Goal: Transaction & Acquisition: Purchase product/service

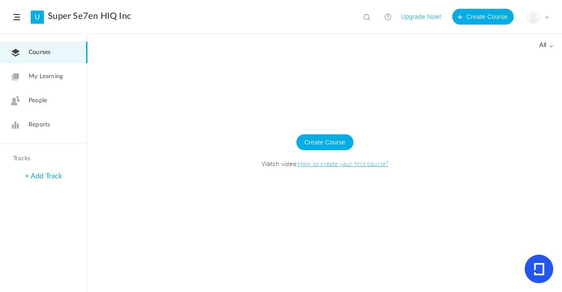
click at [418, 20] on button "Upgrade Now!" at bounding box center [421, 17] width 40 height 16
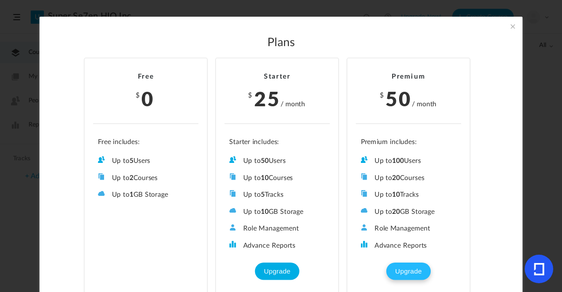
click at [406, 264] on button "Upgrade" at bounding box center [409, 271] width 44 height 18
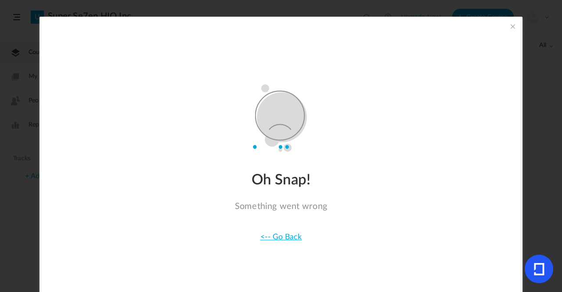
click at [276, 238] on link "<-- Go Back" at bounding box center [281, 237] width 42 height 8
click at [511, 28] on span at bounding box center [513, 27] width 10 height 10
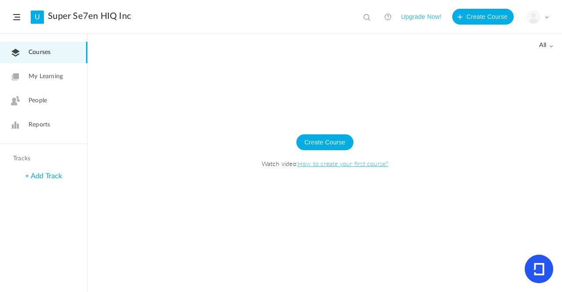
click at [548, 17] on span at bounding box center [547, 17] width 4 height 4
click at [502, 72] on link "Current Plan" at bounding box center [507, 71] width 83 height 16
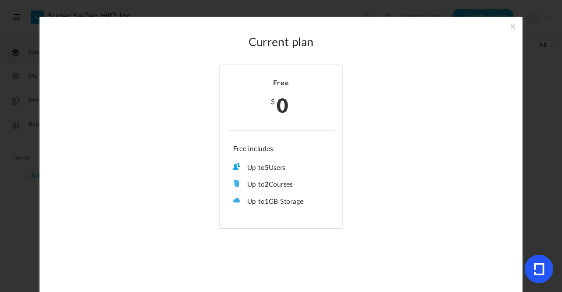
click at [510, 30] on span at bounding box center [513, 27] width 10 height 10
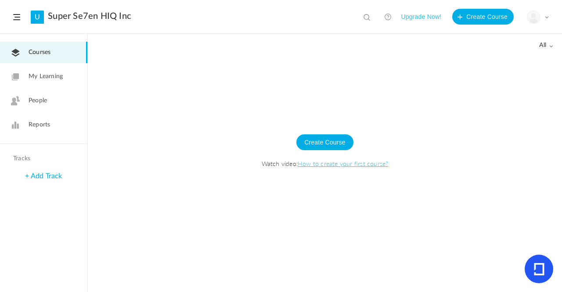
click at [548, 19] on span at bounding box center [547, 17] width 4 height 4
click at [501, 52] on link "University Settings" at bounding box center [507, 55] width 83 height 16
click at [540, 270] on icon at bounding box center [539, 269] width 11 height 12
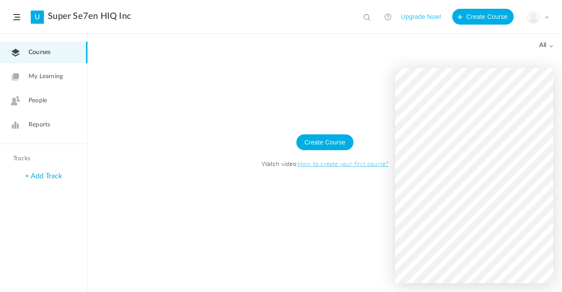
click at [412, 16] on button "Upgrade Now!" at bounding box center [421, 17] width 40 height 16
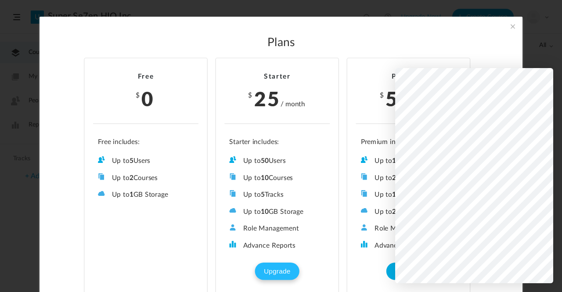
click at [264, 270] on button "Upgrade" at bounding box center [277, 271] width 44 height 18
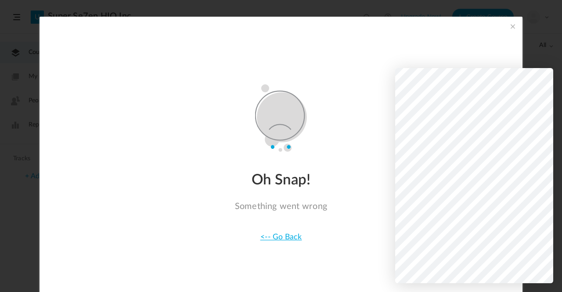
click at [474, 47] on div "Oh Snap! Something went wrong <-- Go Back" at bounding box center [281, 157] width 483 height 280
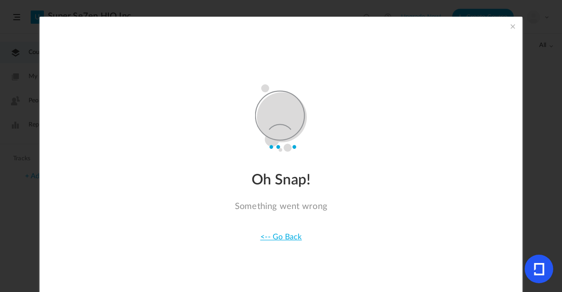
click at [511, 29] on span at bounding box center [513, 27] width 10 height 10
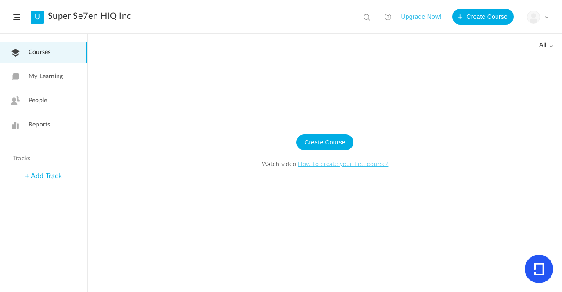
click at [534, 19] on img at bounding box center [534, 17] width 12 height 12
click at [519, 69] on link "Current Plan" at bounding box center [507, 71] width 83 height 16
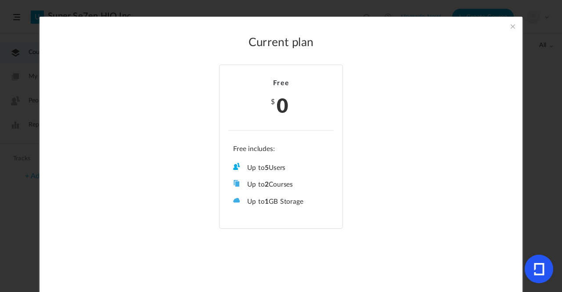
click at [508, 28] on span at bounding box center [513, 27] width 10 height 10
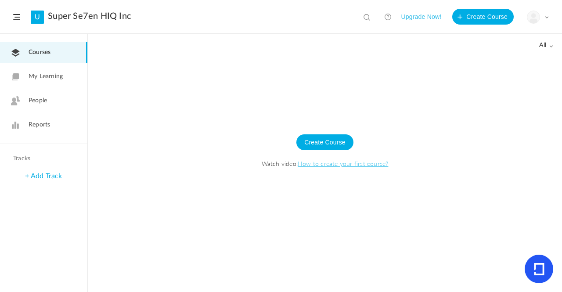
click at [427, 12] on button "Upgrade Now!" at bounding box center [421, 17] width 40 height 16
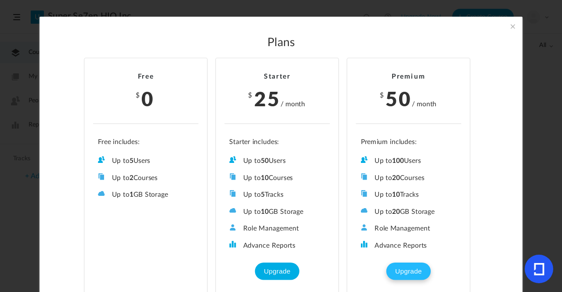
click at [412, 267] on button "Upgrade" at bounding box center [409, 271] width 44 height 18
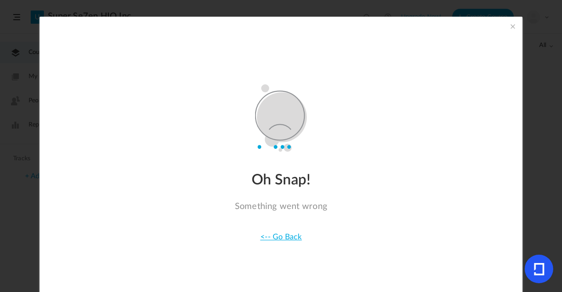
click at [513, 27] on span at bounding box center [513, 27] width 10 height 10
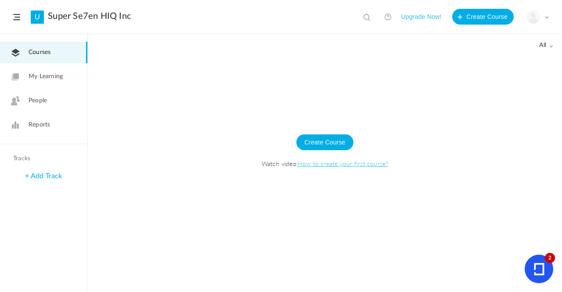
click at [539, 262] on icon at bounding box center [539, 269] width 29 height 29
click at [409, 16] on button "Upgrade Now!" at bounding box center [421, 17] width 40 height 16
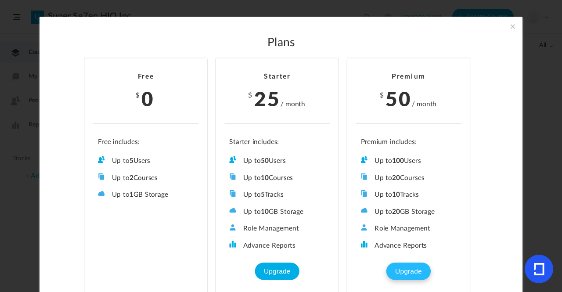
click at [401, 268] on button "Upgrade" at bounding box center [409, 271] width 44 height 18
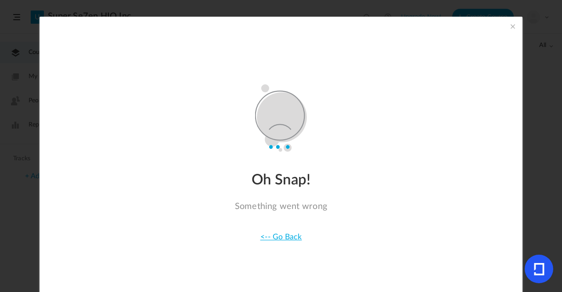
click at [292, 239] on link "<-- Go Back" at bounding box center [281, 237] width 42 height 8
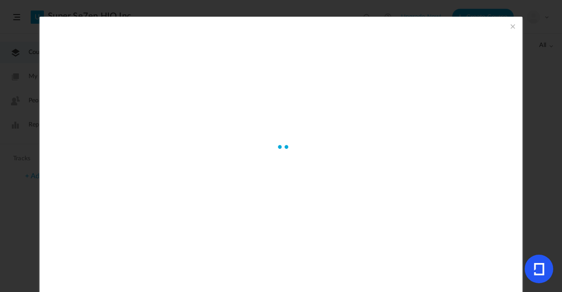
click at [292, 239] on div "Payment Details Card Number Please enter a valid card number Expiration Date CV…" at bounding box center [281, 157] width 483 height 280
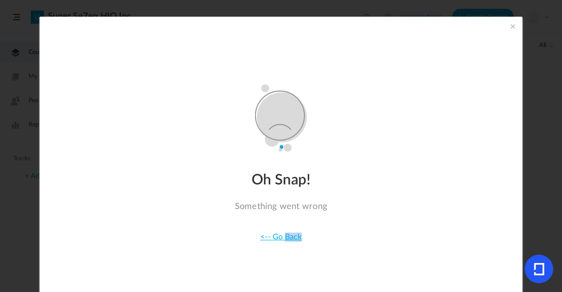
click at [292, 239] on link "<-- Go Back" at bounding box center [281, 237] width 42 height 8
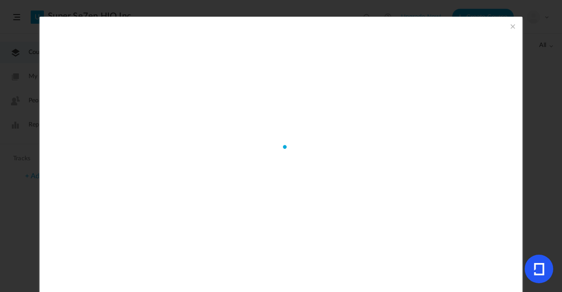
click at [292, 239] on div "Payment Details Card Number Please enter a valid card number Expiration Date CV…" at bounding box center [281, 157] width 483 height 280
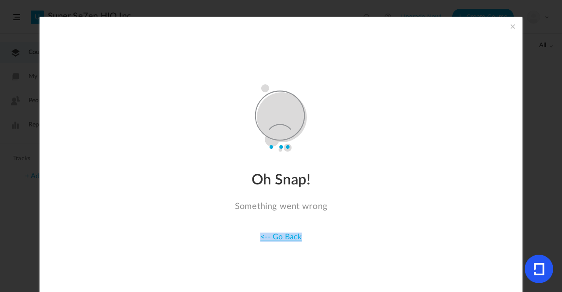
click at [292, 239] on link "<-- Go Back" at bounding box center [281, 237] width 42 height 8
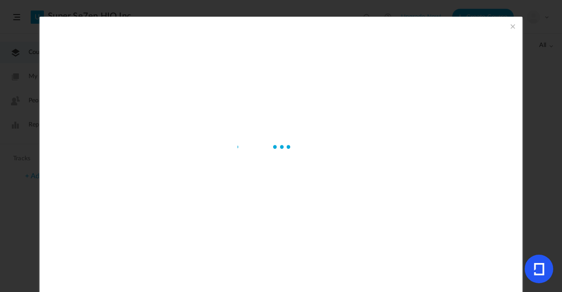
click at [292, 239] on div "Payment Details Card Number Please enter a valid card number Expiration Date CV…" at bounding box center [281, 157] width 483 height 280
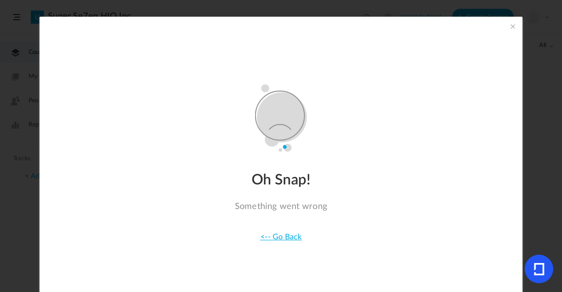
click at [6, 239] on section "Oh Snap! Something went wrong <-- Go Back" at bounding box center [281, 146] width 562 height 292
click at [511, 24] on span at bounding box center [513, 27] width 10 height 10
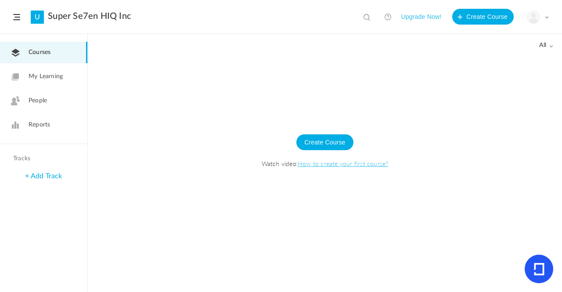
click at [24, 77] on link "My Learning" at bounding box center [43, 77] width 87 height 22
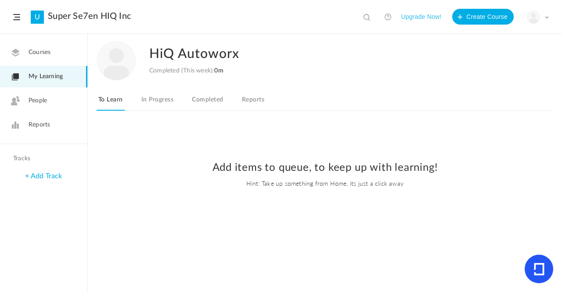
click at [325, 173] on h2 "Add items to queue, to keep up with learning!" at bounding box center [325, 168] width 457 height 13
click at [393, 192] on div "Add items to queue, to keep up with learning! Hint: Take up something from Home…" at bounding box center [325, 174] width 457 height 79
click at [33, 102] on span "People" at bounding box center [38, 100] width 18 height 9
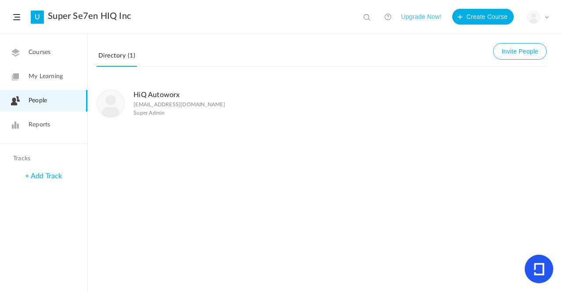
click at [51, 55] on span "Courses" at bounding box center [40, 52] width 22 height 9
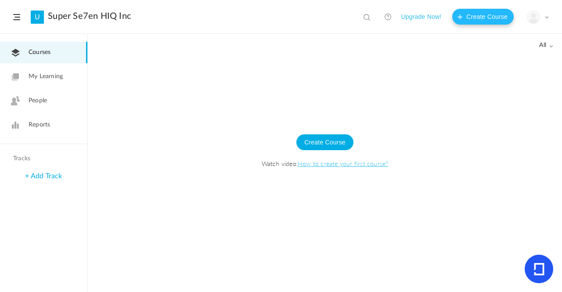
click at [506, 18] on button "Create Course" at bounding box center [482, 17] width 61 height 16
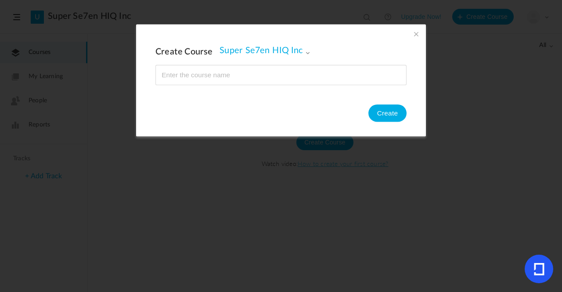
click at [416, 36] on span at bounding box center [417, 34] width 10 height 10
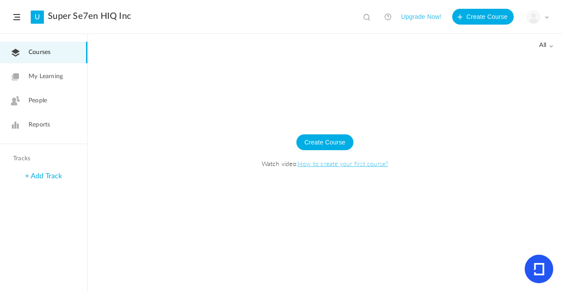
click at [428, 18] on button "Upgrade Now!" at bounding box center [421, 17] width 40 height 16
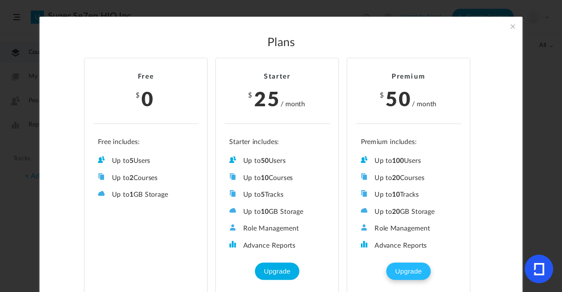
click at [405, 264] on button "Upgrade" at bounding box center [409, 271] width 44 height 18
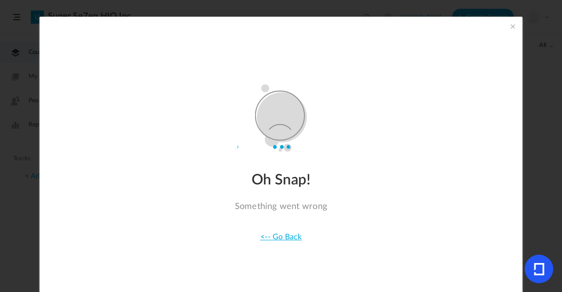
click at [510, 24] on span at bounding box center [513, 27] width 10 height 10
